Goal: Navigation & Orientation: Find specific page/section

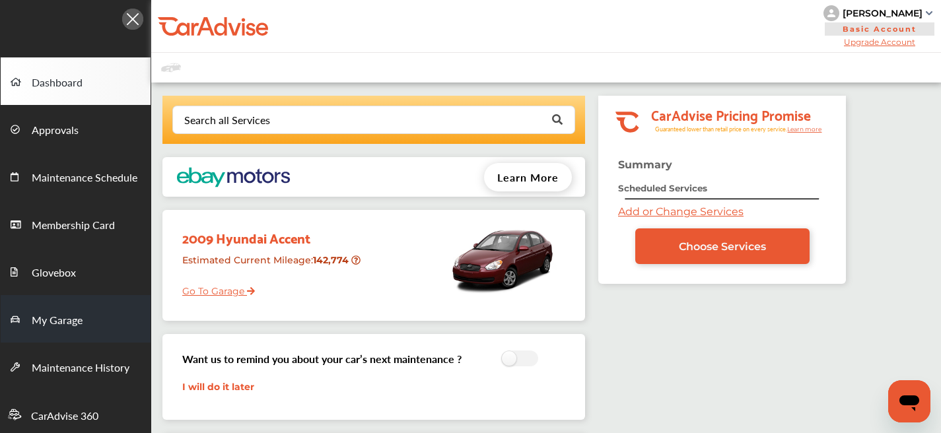
click at [66, 329] on span "My Garage" at bounding box center [57, 320] width 51 height 17
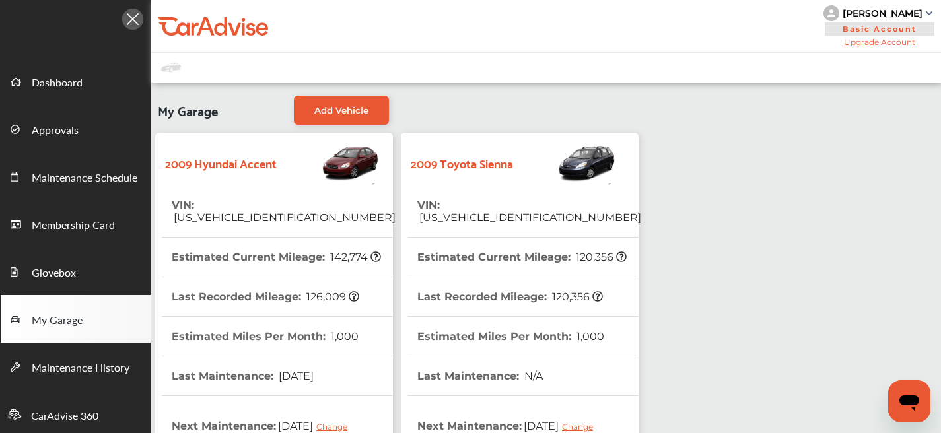
click at [491, 188] on th "VIN : [US_VEHICLE_IDENTIFICATION_NUMBER]" at bounding box center [529, 211] width 224 height 51
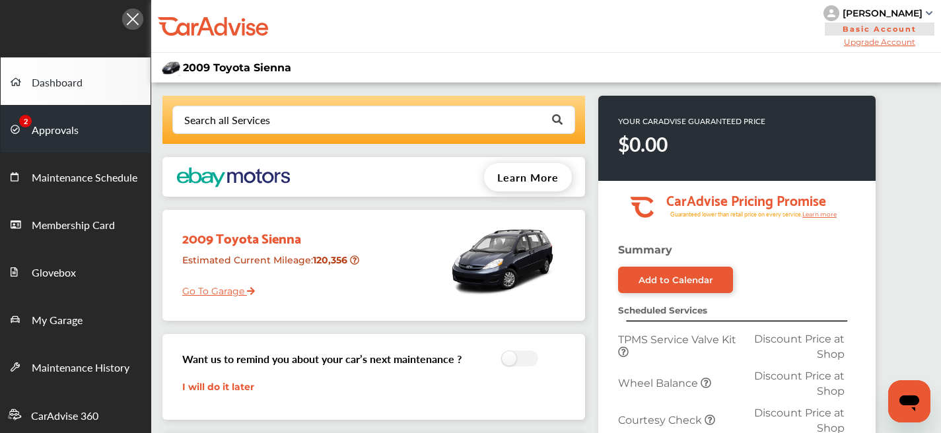
click at [104, 126] on link "Approvals" at bounding box center [76, 129] width 150 height 48
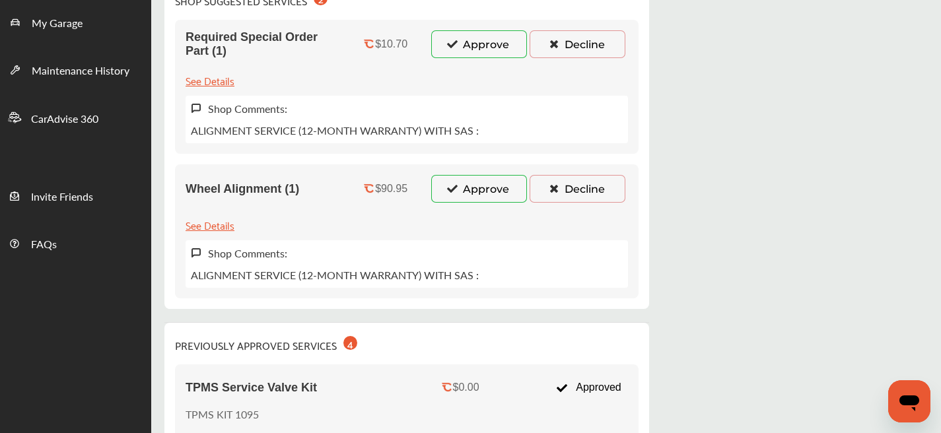
scroll to position [307, 0]
